Goal: Information Seeking & Learning: Compare options

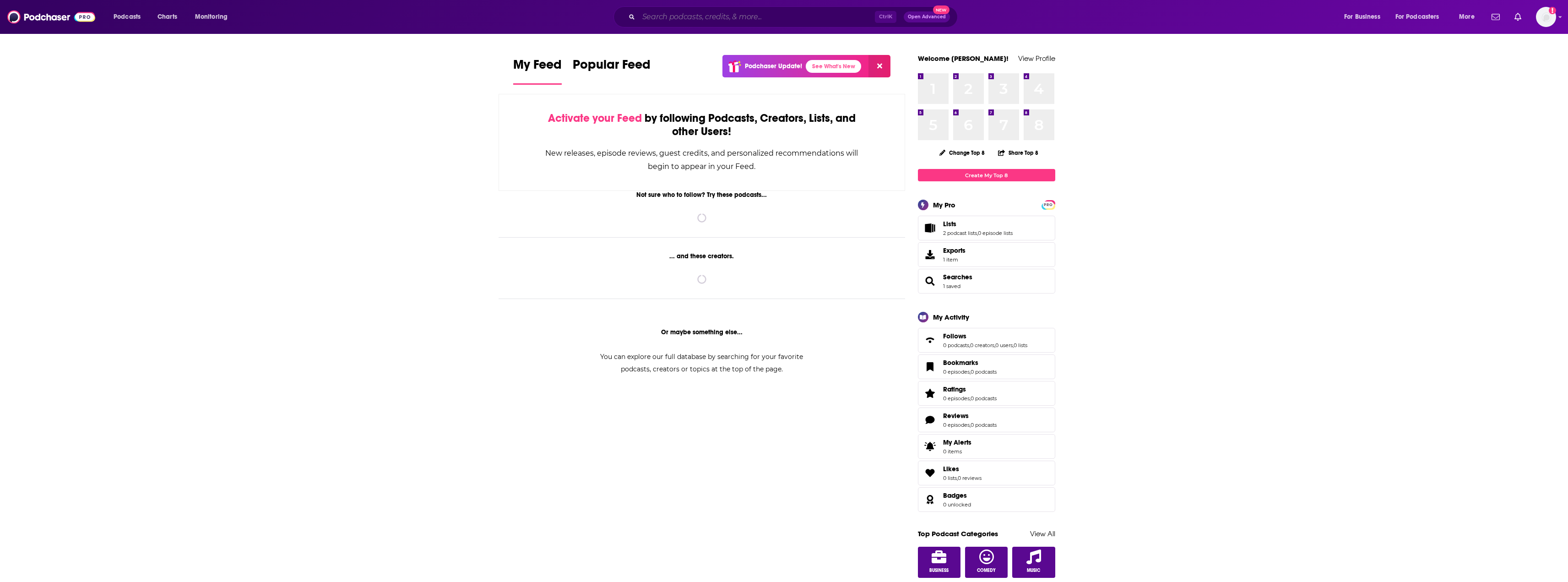
click at [813, 16] on input "Search podcasts, credits, & more..." at bounding box center [757, 16] width 236 height 15
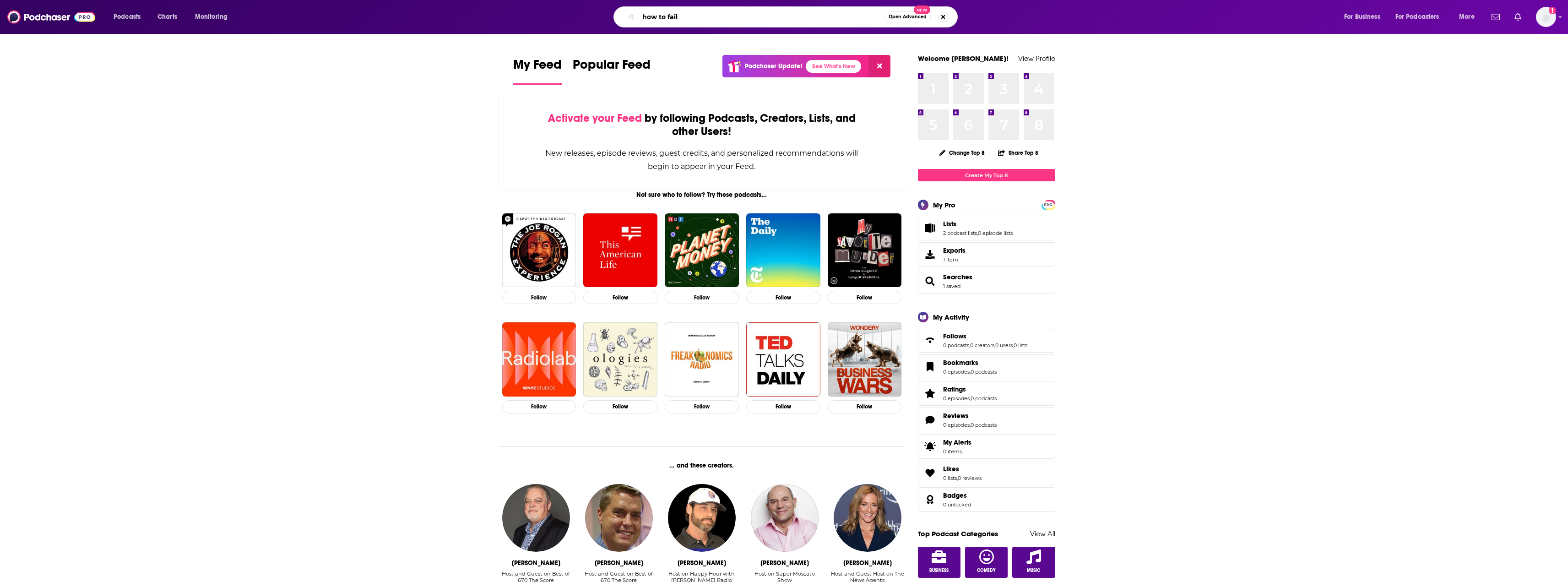
type input "how to fail"
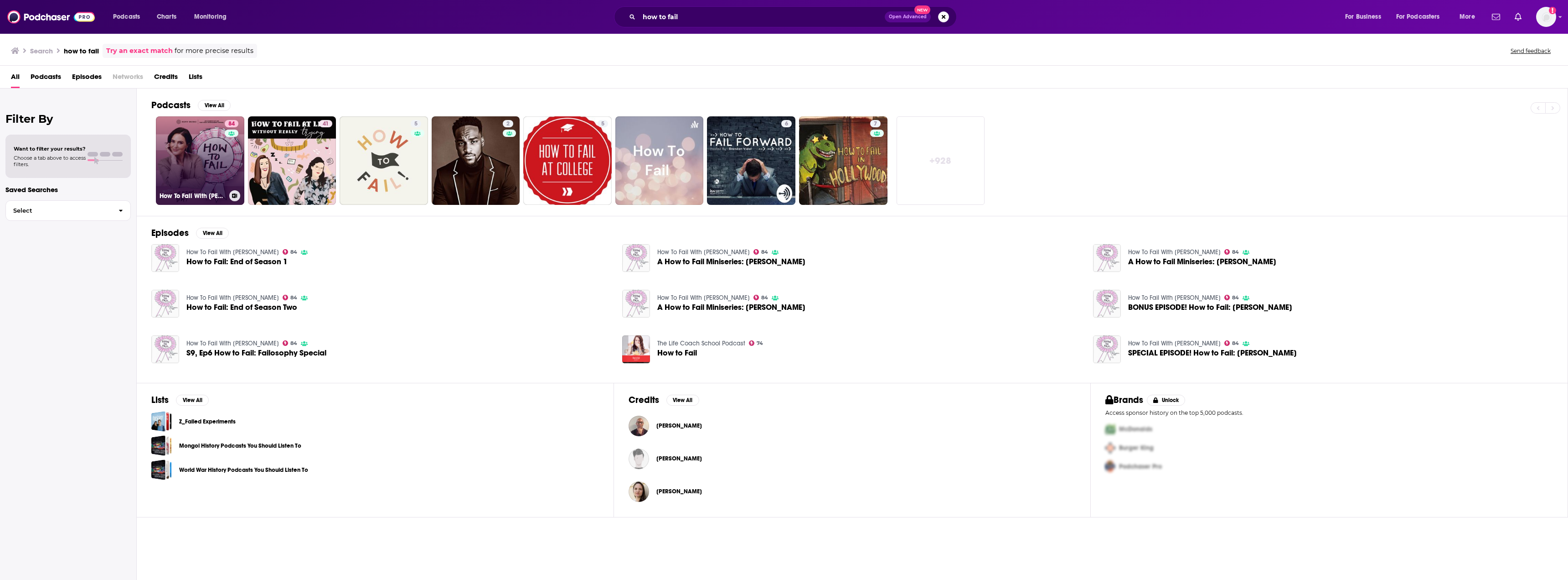
click at [195, 177] on link "84 How To Fail With [PERSON_NAME]" at bounding box center [200, 160] width 88 height 88
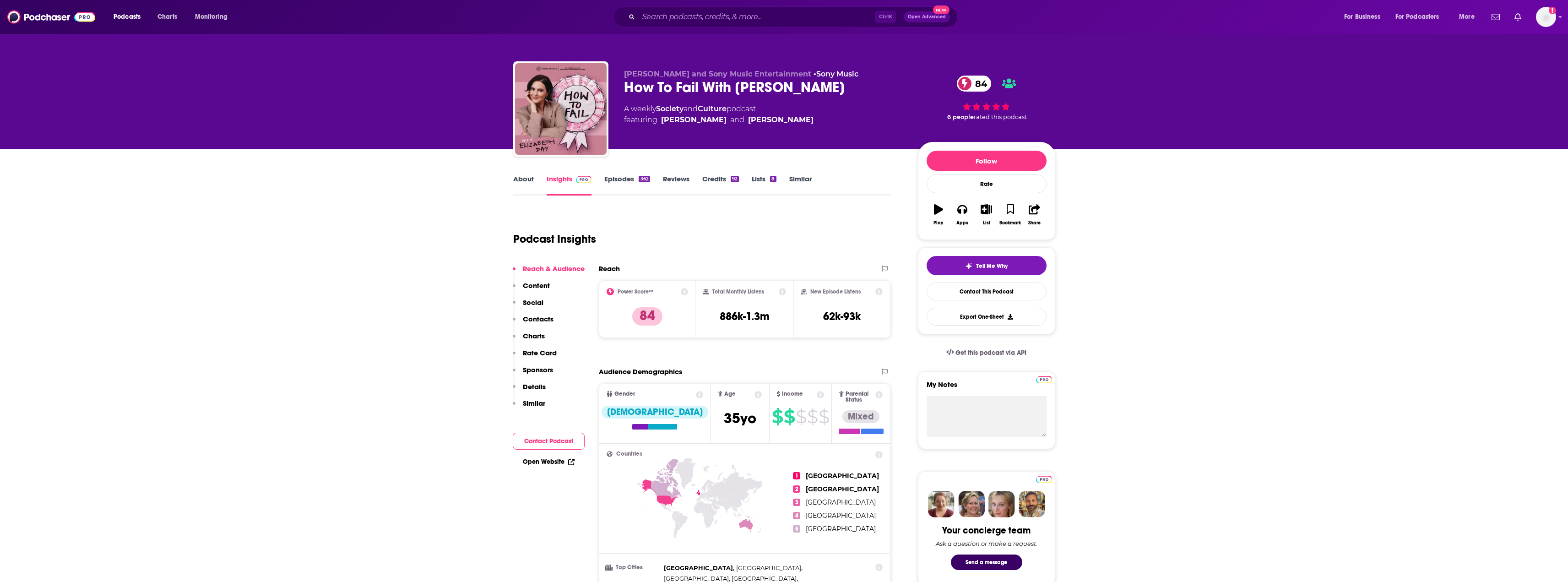
click at [531, 183] on link "About" at bounding box center [523, 184] width 21 height 21
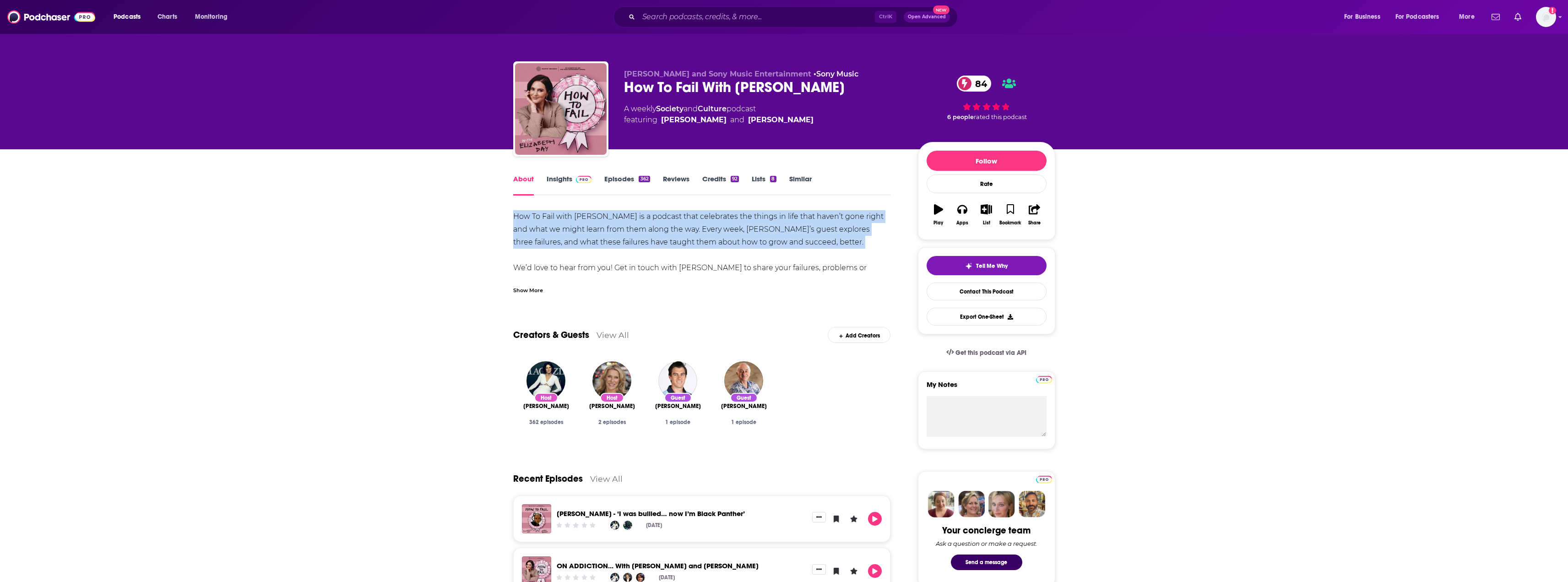
drag, startPoint x: 511, startPoint y: 215, endPoint x: 811, endPoint y: 255, distance: 302.7
copy div "How To Fail with [PERSON_NAME] is a podcast that celebrates the things in life …"
click at [554, 180] on link "Insights" at bounding box center [569, 184] width 46 height 21
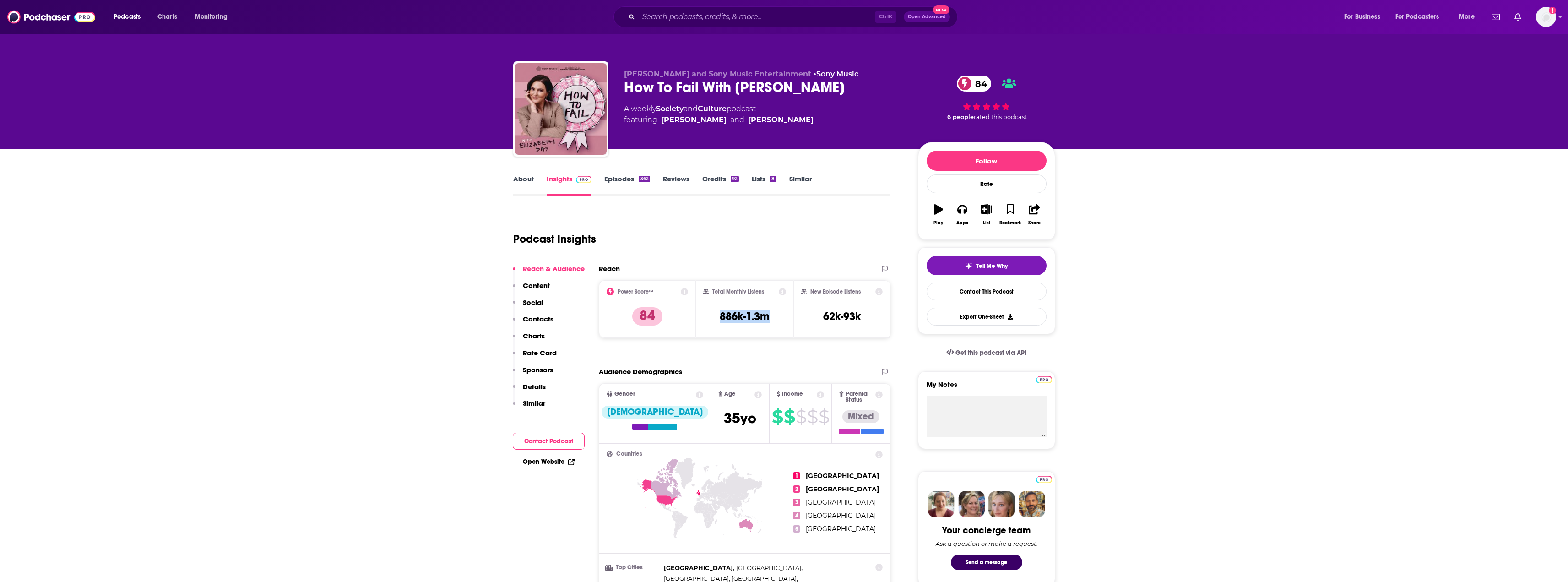
drag, startPoint x: 726, startPoint y: 316, endPoint x: 771, endPoint y: 310, distance: 45.4
click at [771, 310] on div "Total Monthly Listens 886k-1.3m" at bounding box center [744, 309] width 83 height 42
copy h3 "886k-1.3m"
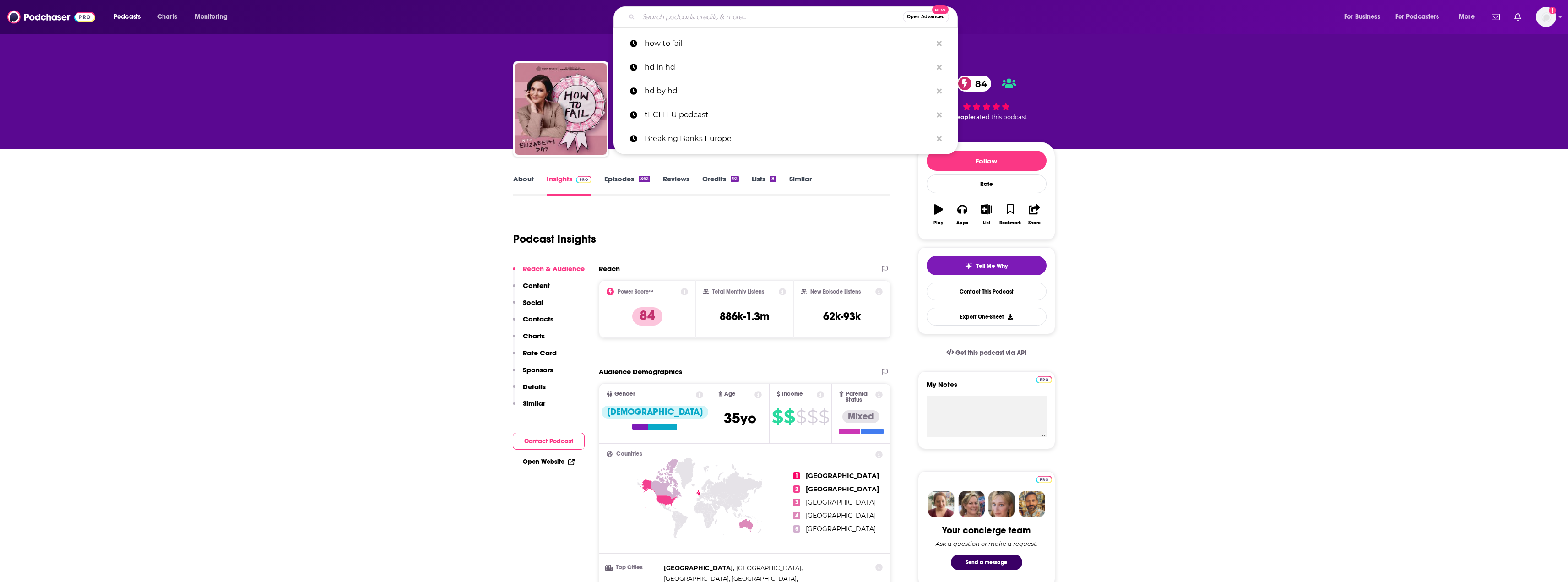
click at [741, 15] on input "Search podcasts, credits, & more..." at bounding box center [770, 16] width 264 height 15
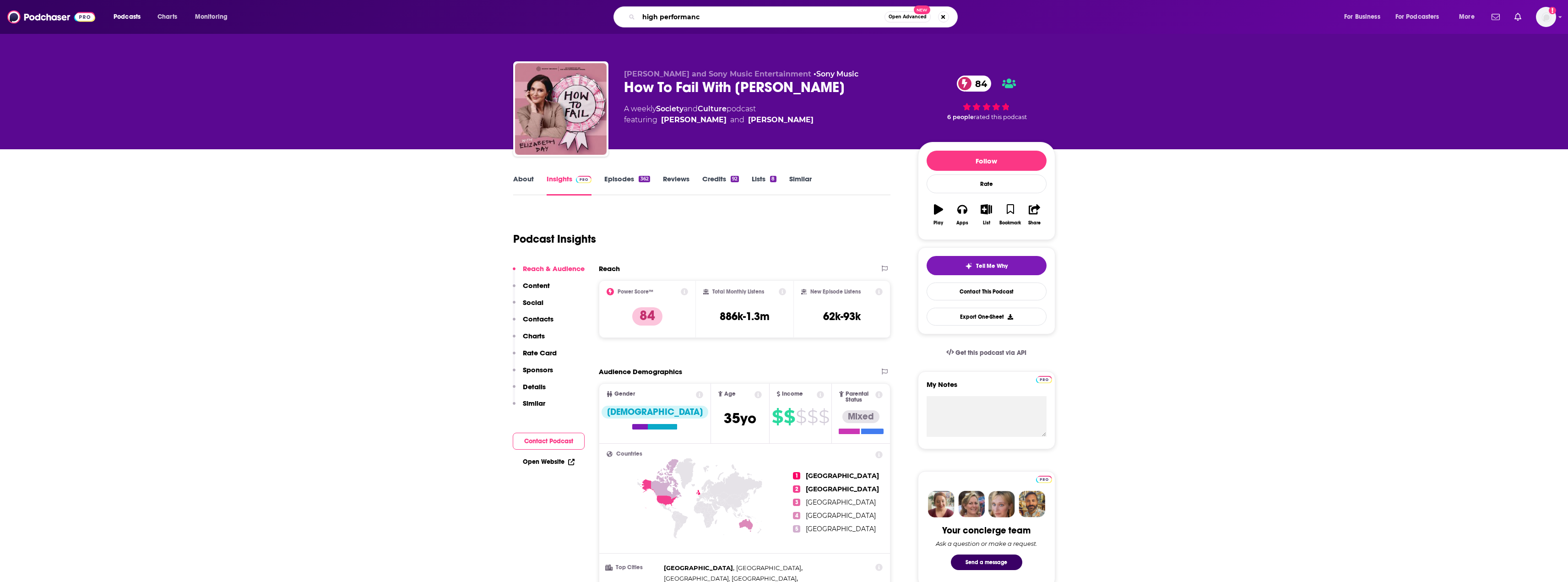
type input "high performance"
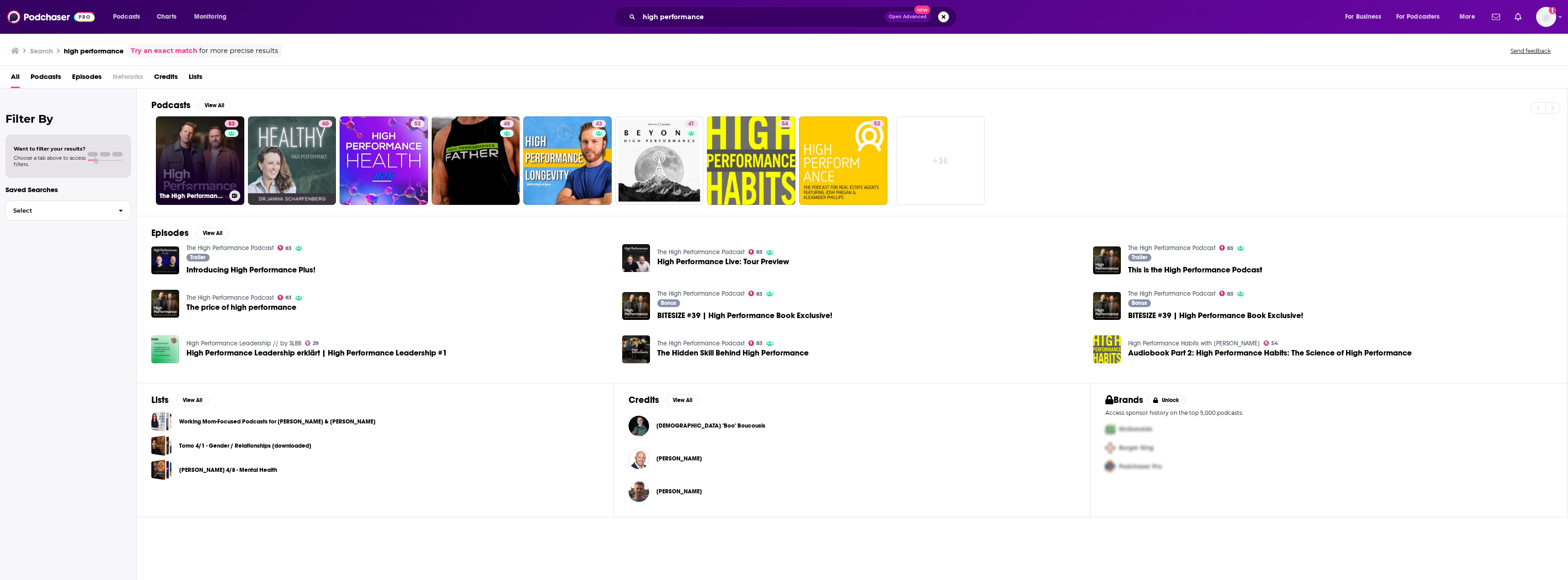
click at [198, 153] on link "83 The High Performance Podcast" at bounding box center [200, 160] width 88 height 88
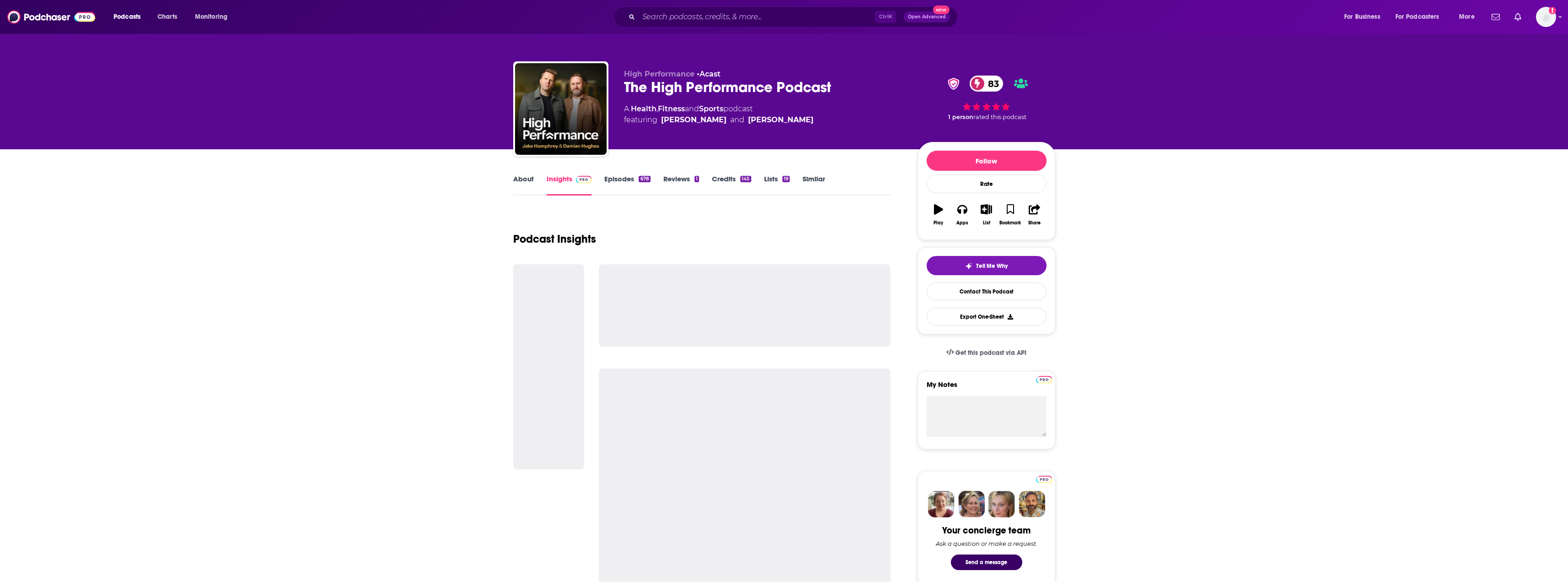
click at [519, 187] on link "About" at bounding box center [523, 184] width 21 height 21
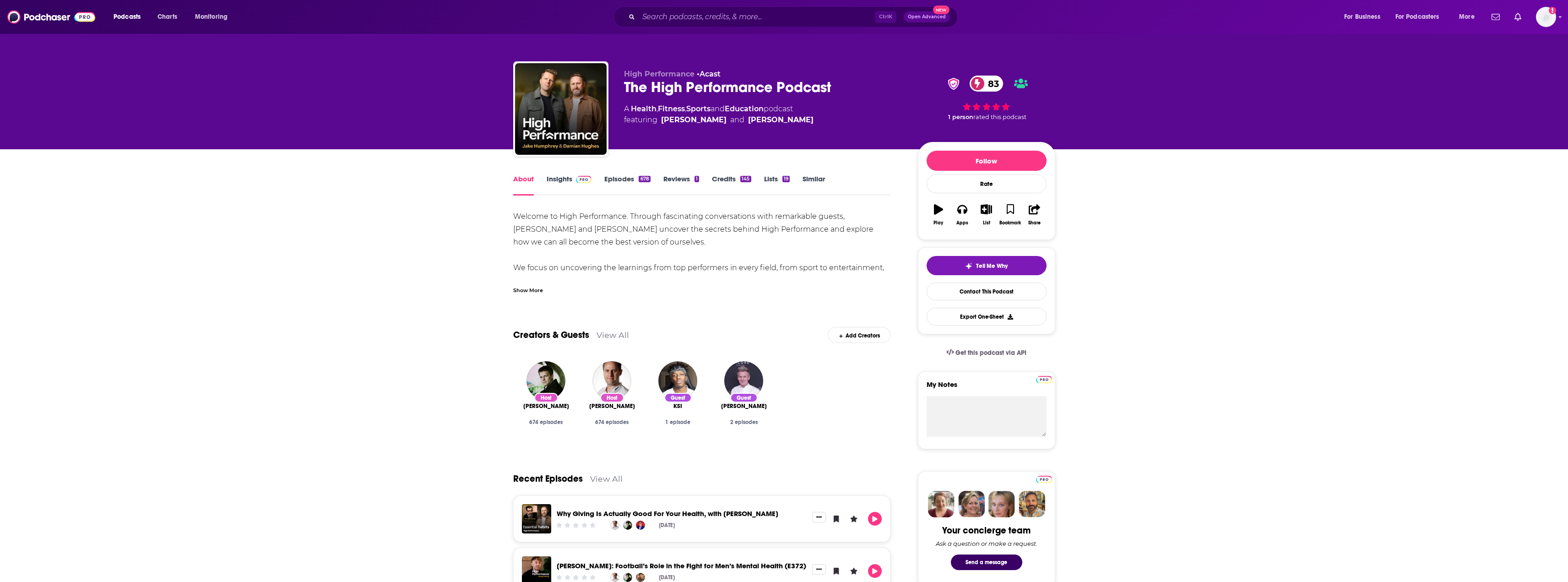
click at [524, 286] on div "Show More" at bounding box center [528, 289] width 30 height 8
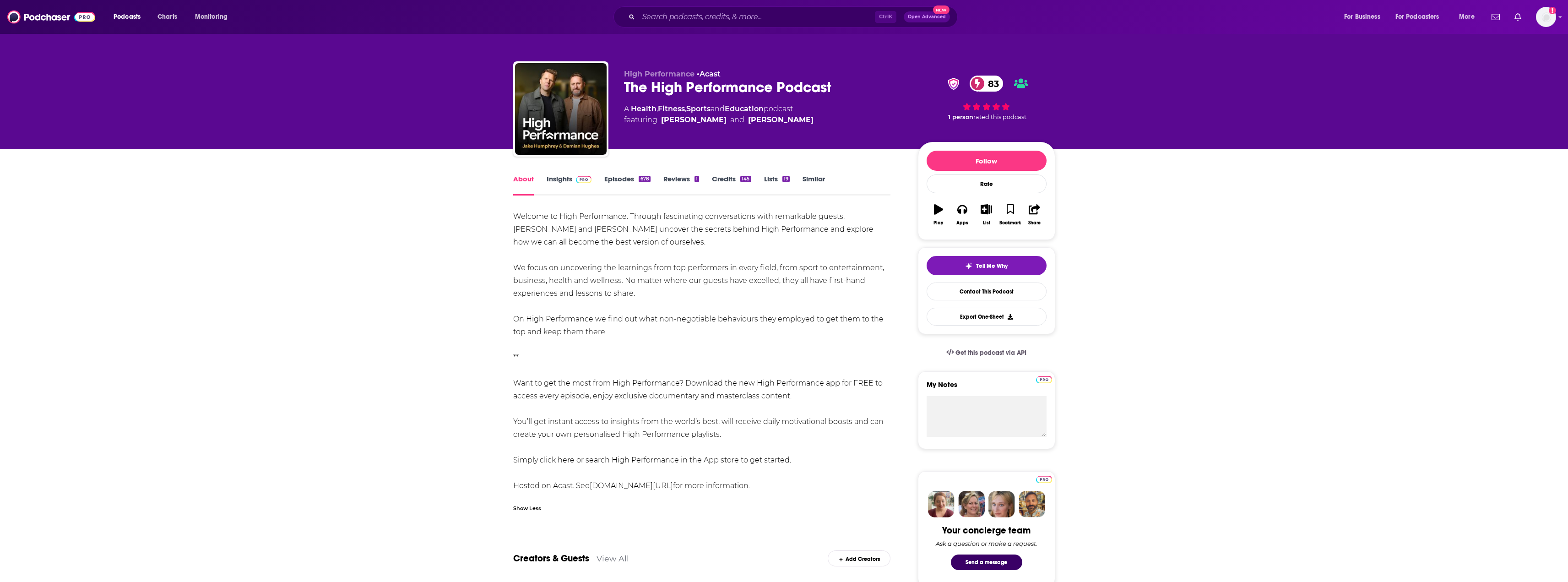
click at [567, 184] on link "Insights" at bounding box center [569, 184] width 46 height 21
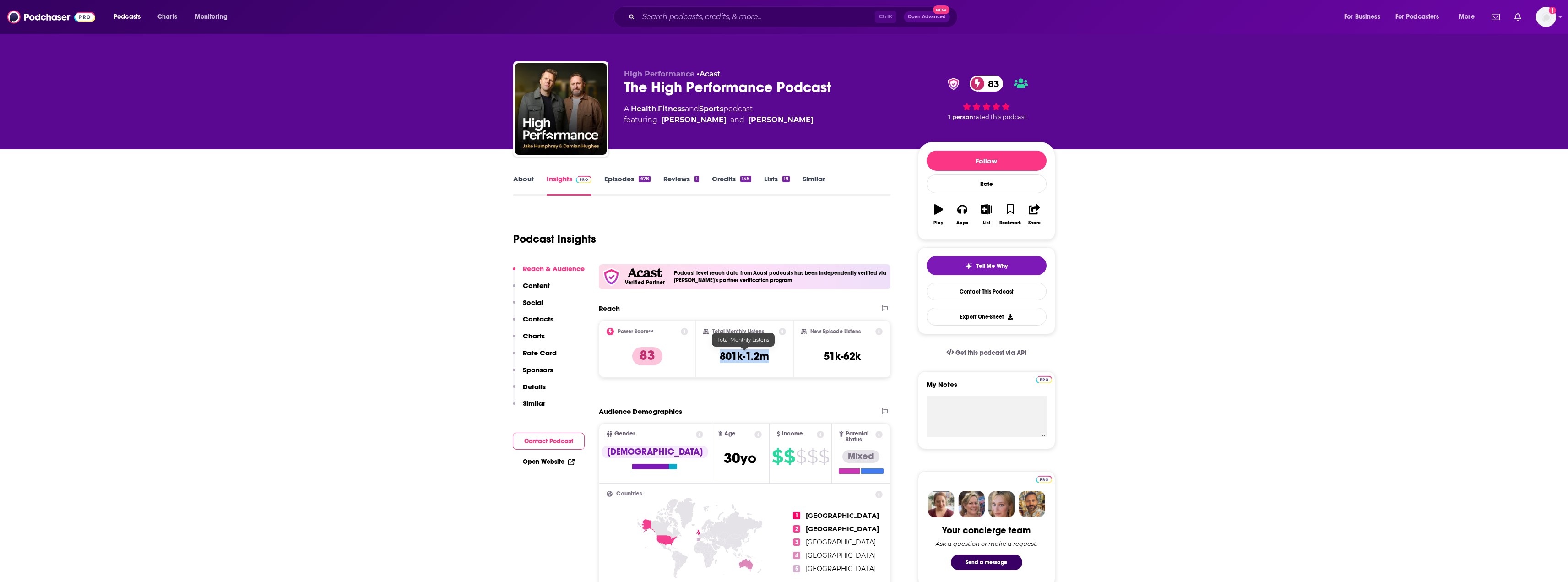
drag, startPoint x: 779, startPoint y: 354, endPoint x: 720, endPoint y: 356, distance: 59.0
click at [720, 356] on div "Total Monthly Listens 801k-1.2m" at bounding box center [744, 349] width 83 height 42
copy h3 "801k-1.2m"
click at [776, 18] on input "Search podcasts, credits, & more..." at bounding box center [757, 16] width 236 height 15
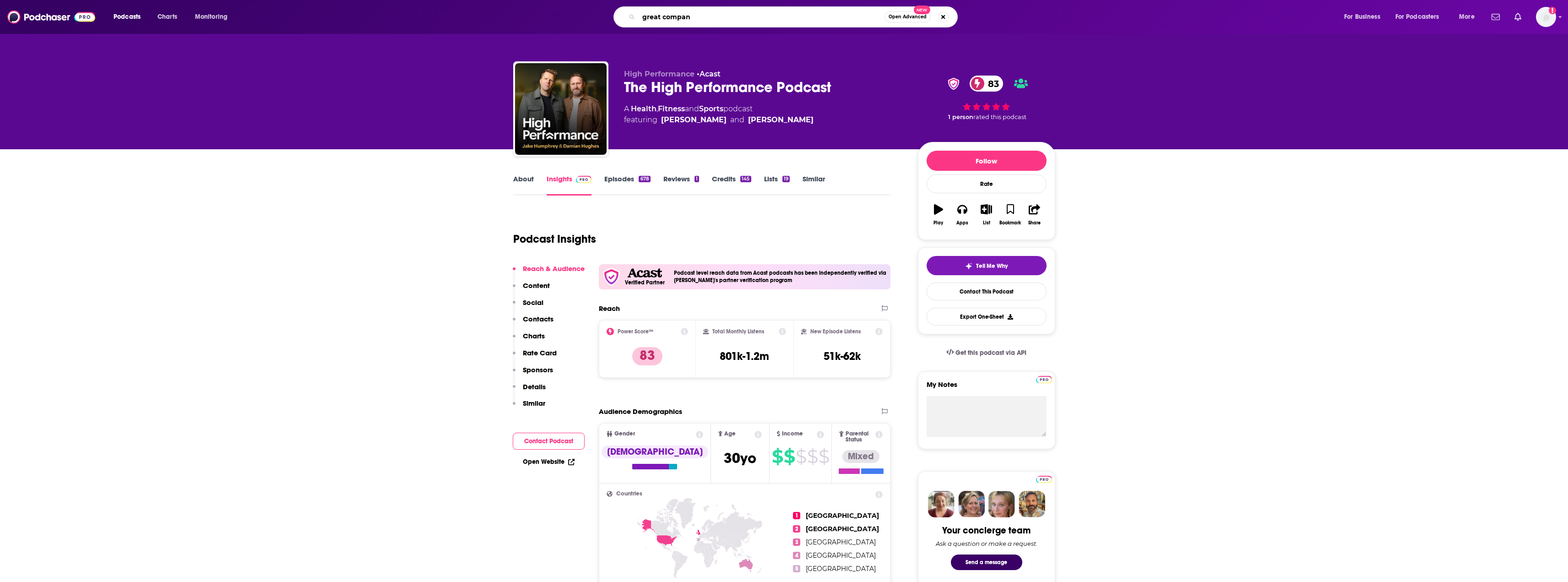
type input "great company"
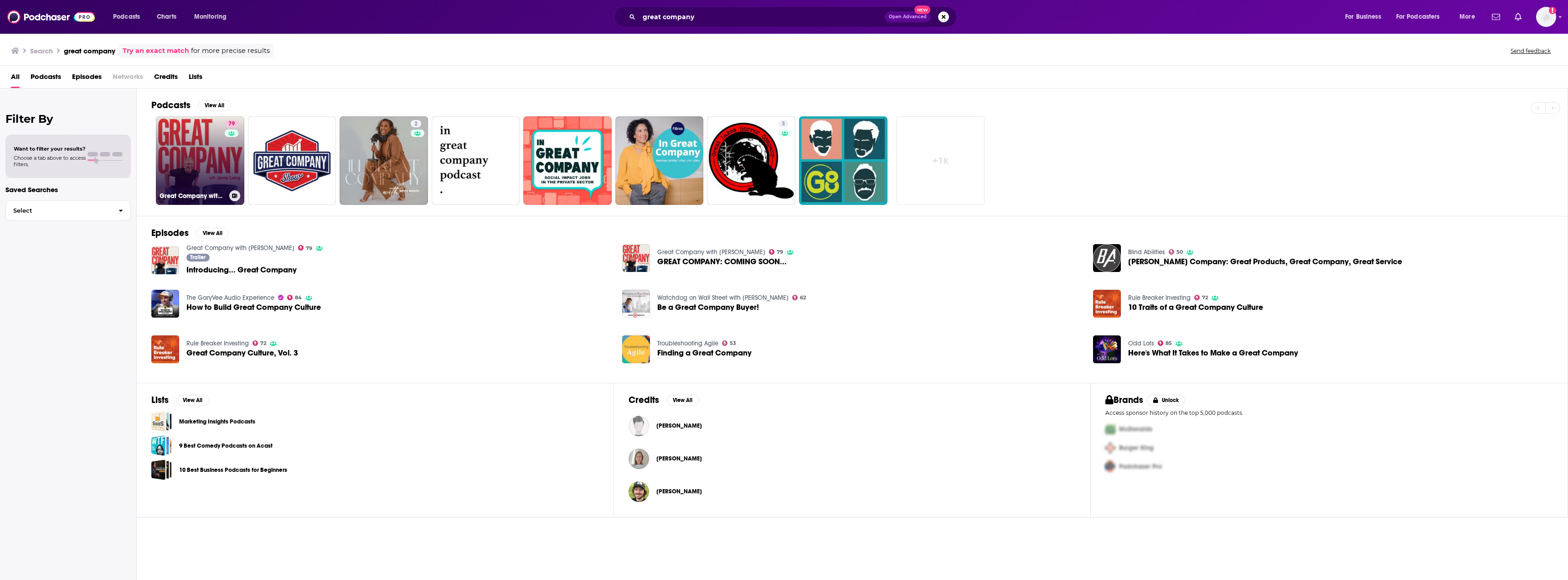
click at [202, 162] on link "79 Great Company with [PERSON_NAME]" at bounding box center [200, 160] width 88 height 88
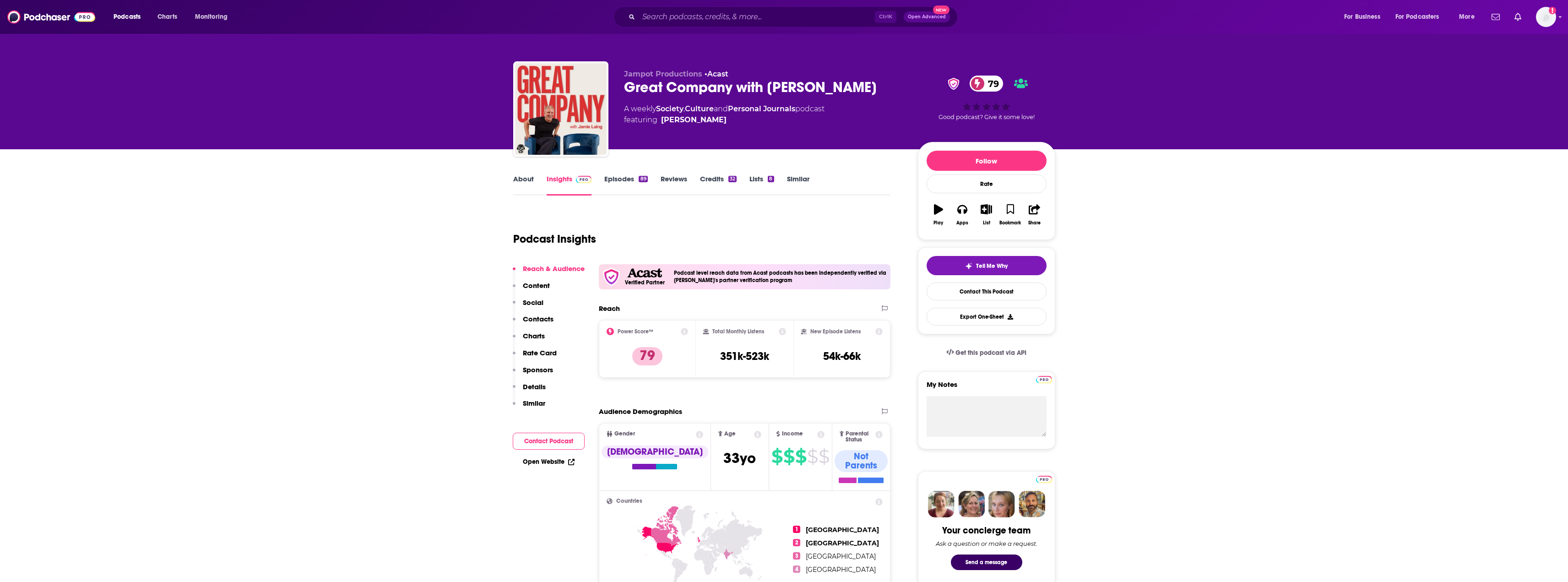
click at [523, 181] on link "About" at bounding box center [523, 184] width 21 height 21
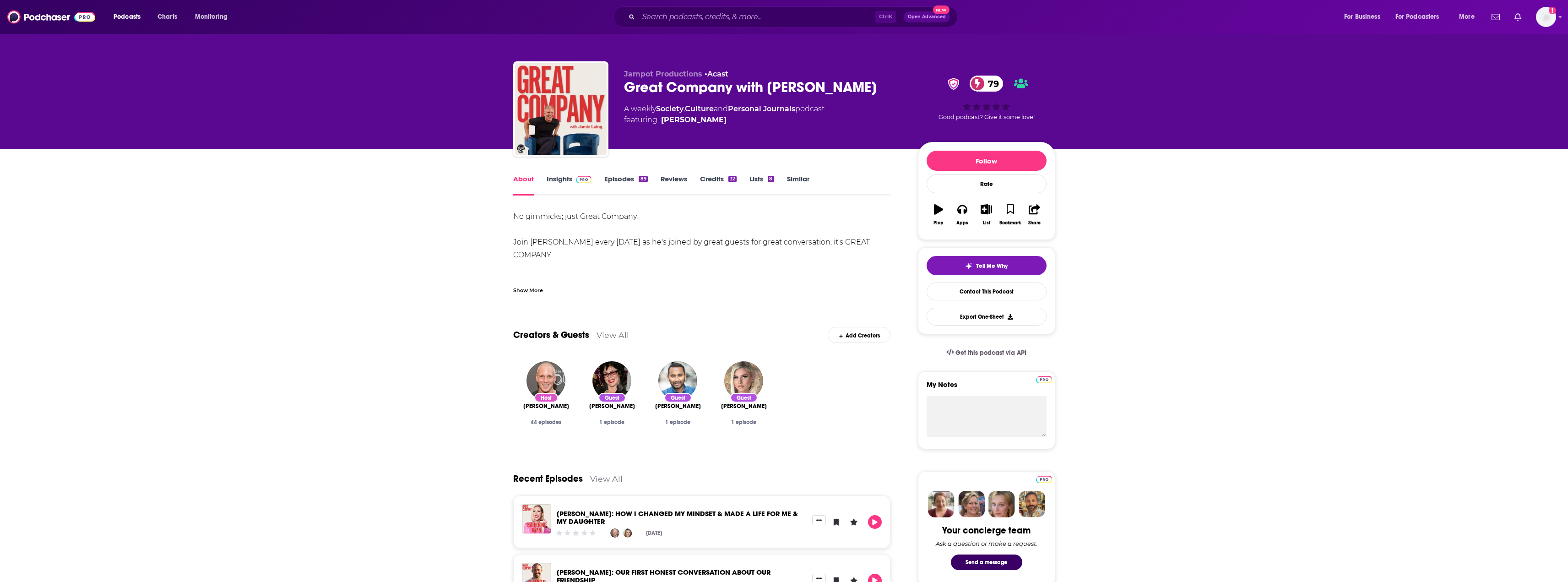
click at [560, 175] on link "Insights" at bounding box center [569, 184] width 46 height 21
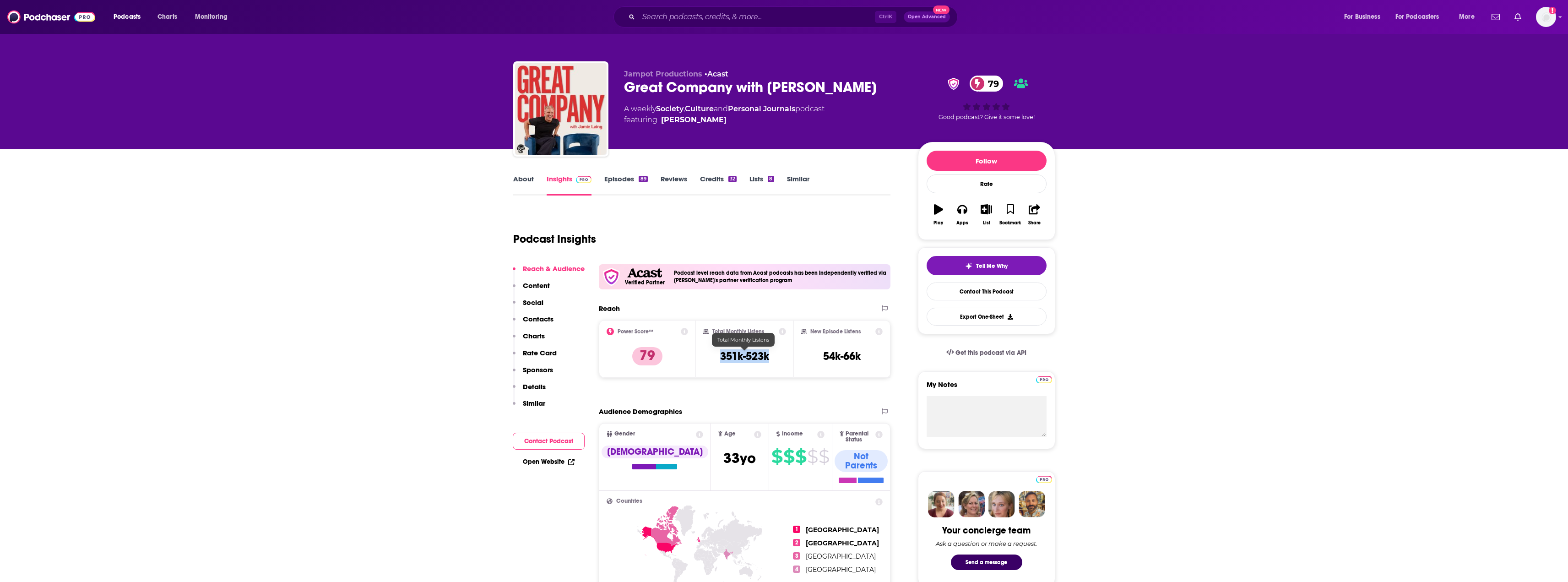
drag, startPoint x: 773, startPoint y: 357, endPoint x: 721, endPoint y: 360, distance: 52.1
click at [721, 360] on div "Total Monthly Listens 351k-523k" at bounding box center [744, 349] width 83 height 42
copy h3 "351k-523k"
